Goal: Task Accomplishment & Management: Manage account settings

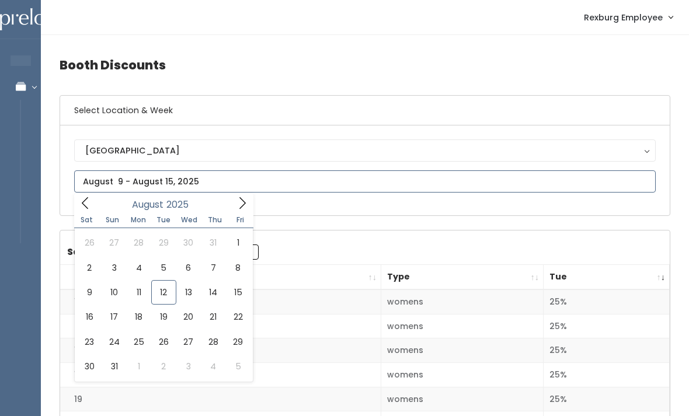
type input "[DATE] to [DATE]"
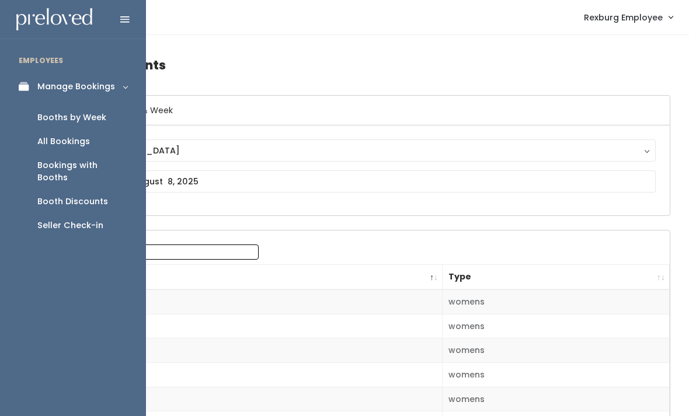
click at [94, 116] on div "Booths by Week" at bounding box center [71, 117] width 69 height 12
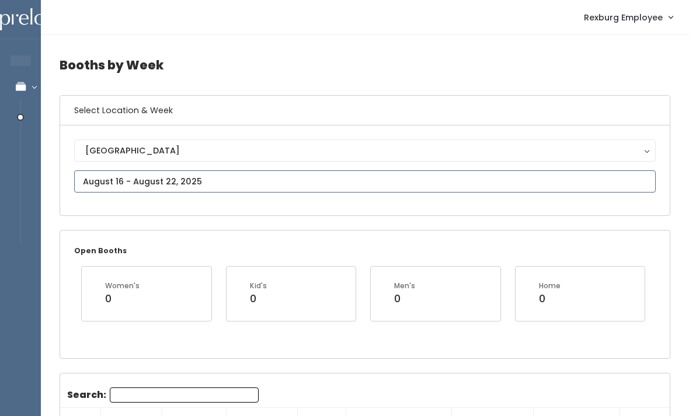
click at [431, 180] on input "text" at bounding box center [364, 181] width 581 height 22
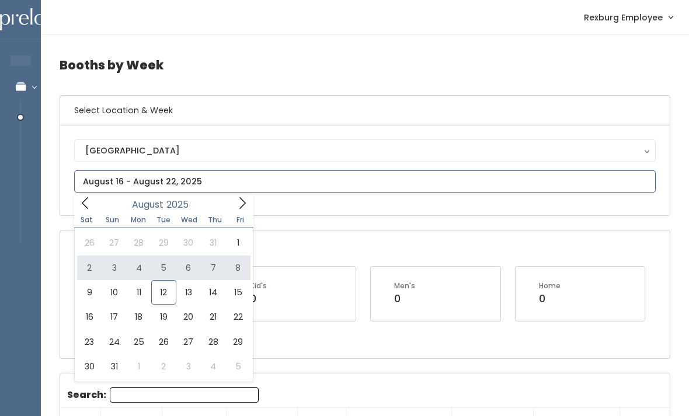
type input "August 2 to August 8"
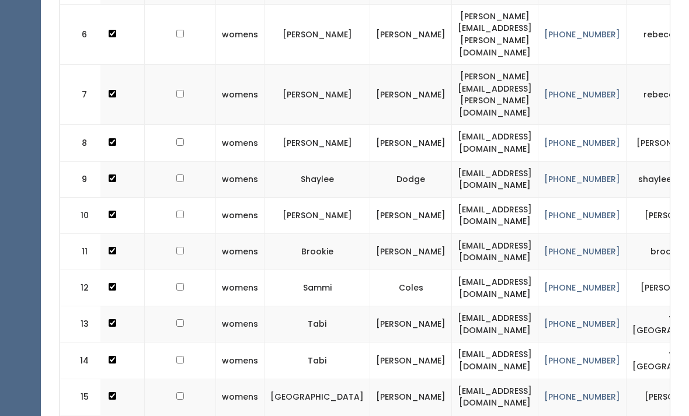
scroll to position [0, 76]
